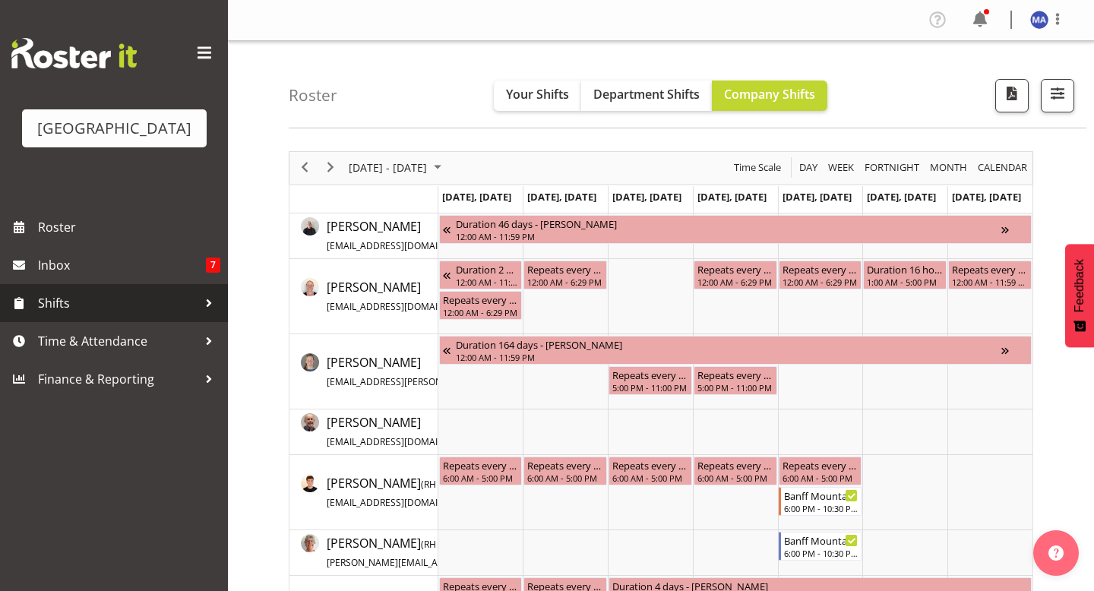
click at [155, 315] on span "Shifts" at bounding box center [118, 303] width 160 height 23
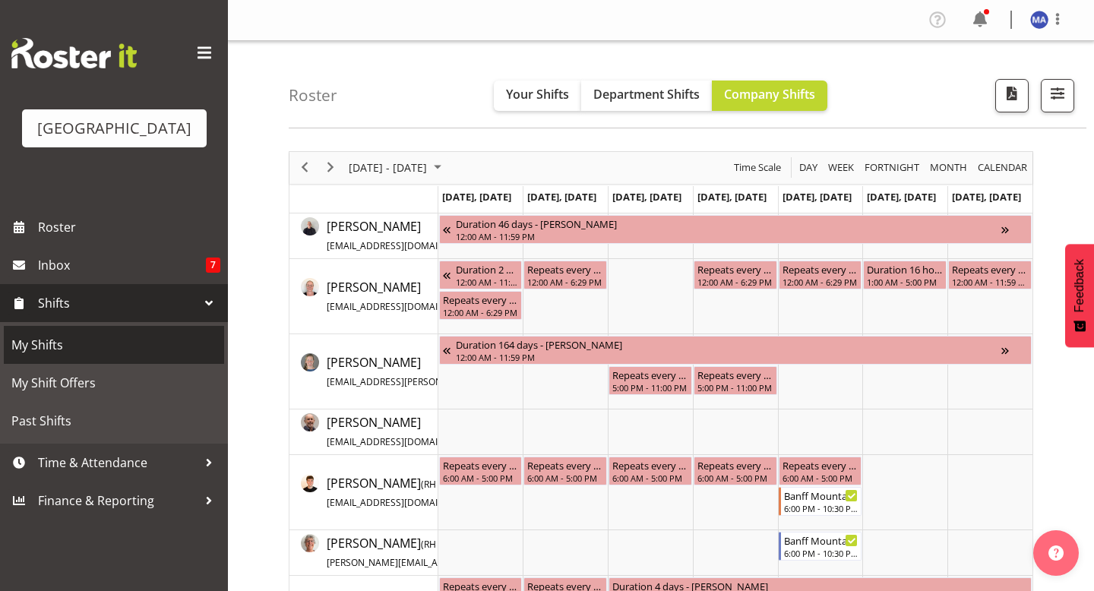
click at [118, 353] on link "My Shifts" at bounding box center [114, 345] width 220 height 38
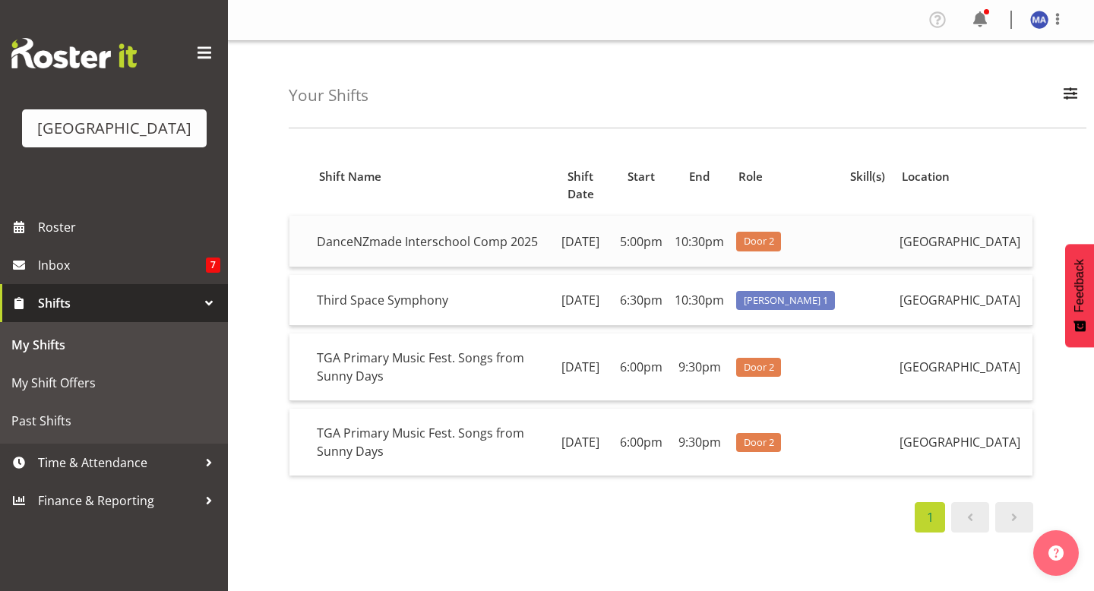
click at [683, 216] on td "10:30pm" at bounding box center [700, 241] width 62 height 51
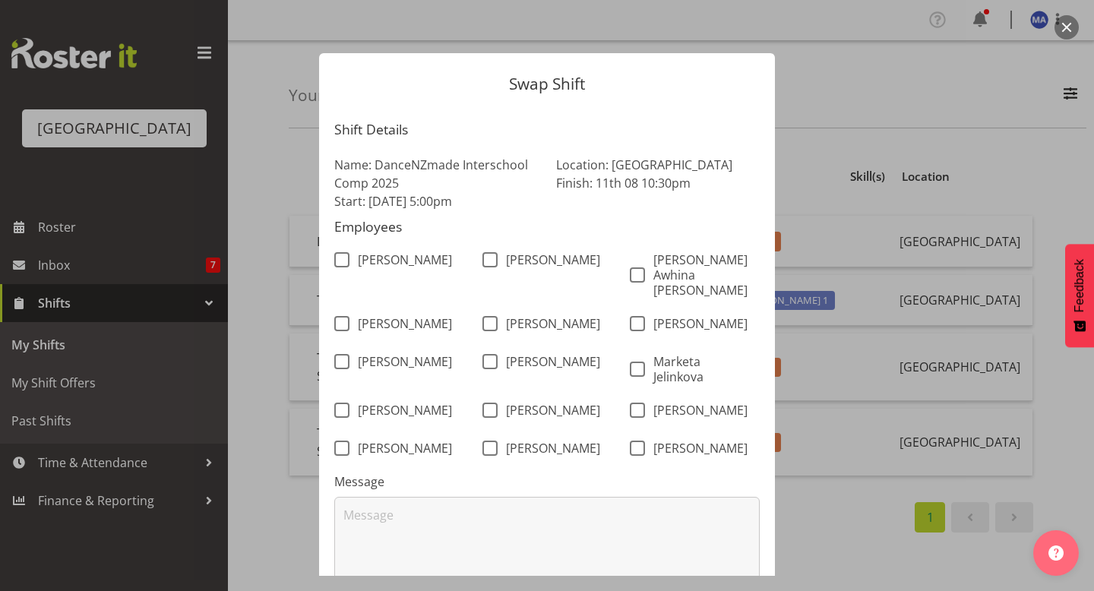
scroll to position [111, 0]
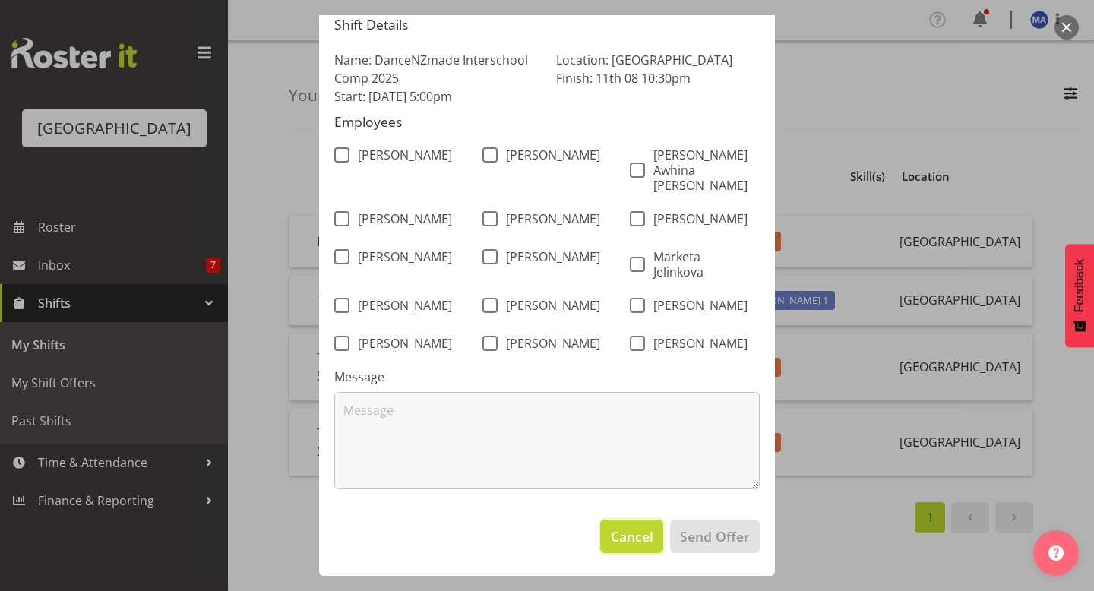
click at [613, 537] on span "Cancel" at bounding box center [632, 537] width 43 height 20
